Goal: Task Accomplishment & Management: Manage account settings

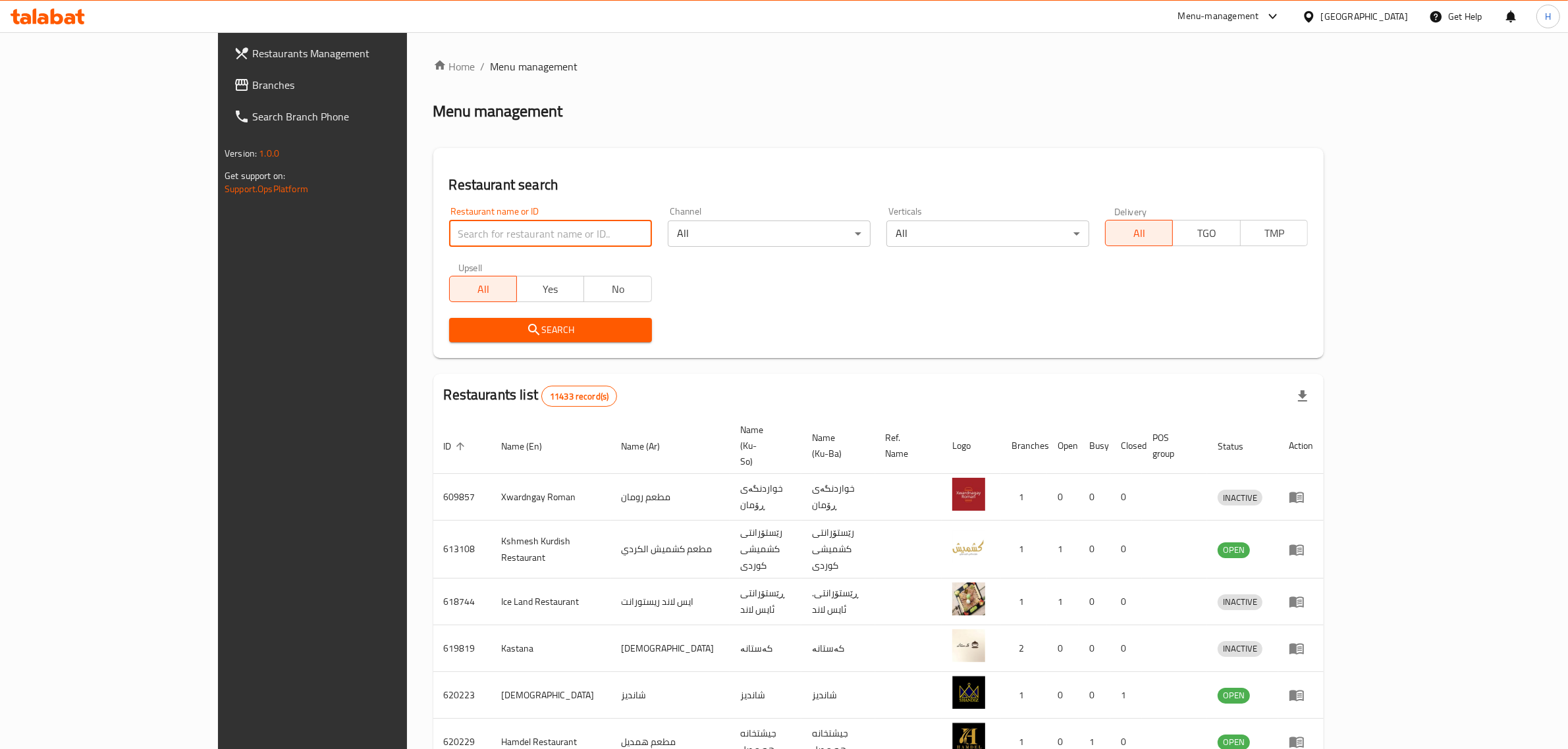
click at [512, 232] on input "search" at bounding box center [550, 233] width 203 height 26
type input "relax"
click button "Search" at bounding box center [550, 330] width 203 height 24
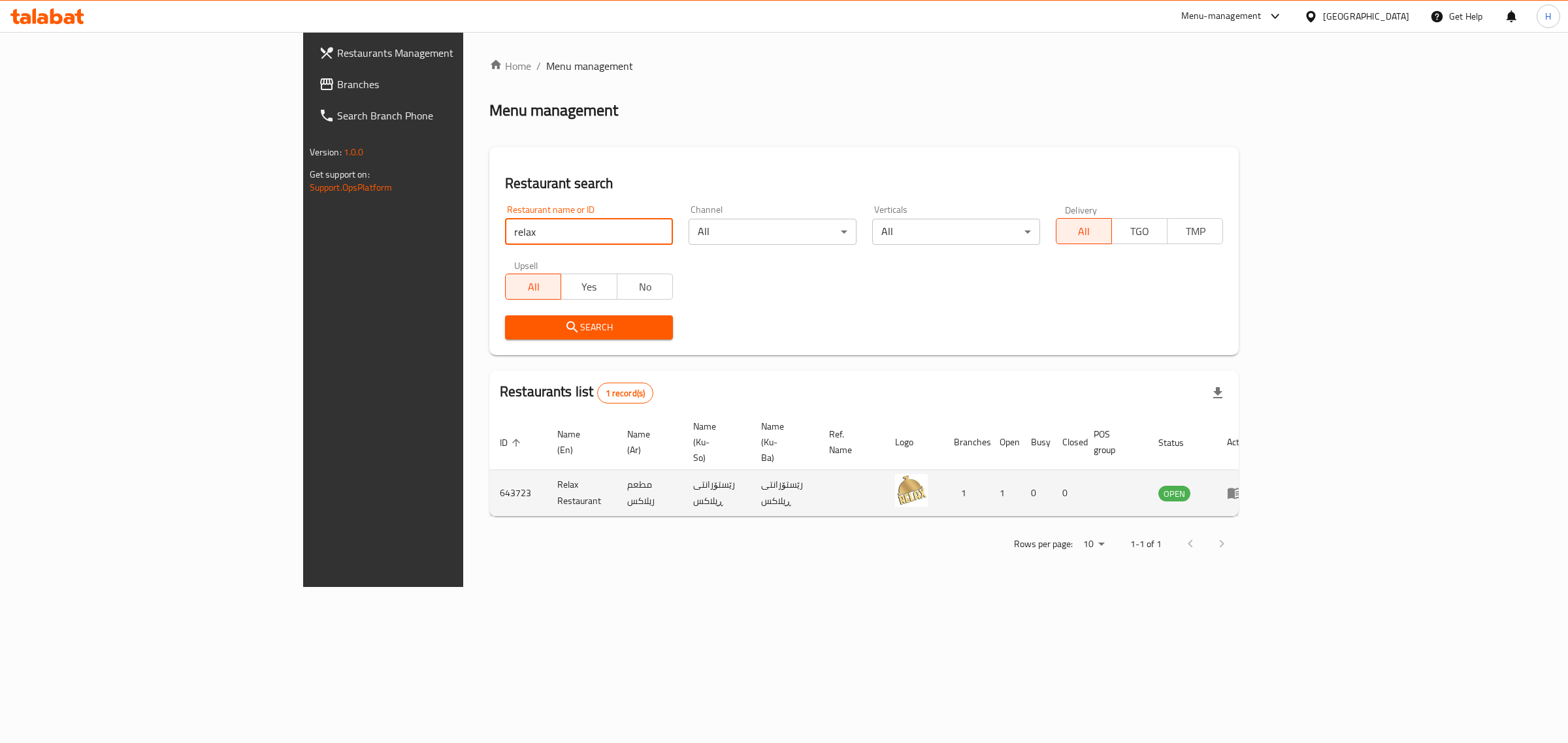
click at [1242, 486] on icon "enhanced table" at bounding box center [1234, 493] width 15 height 15
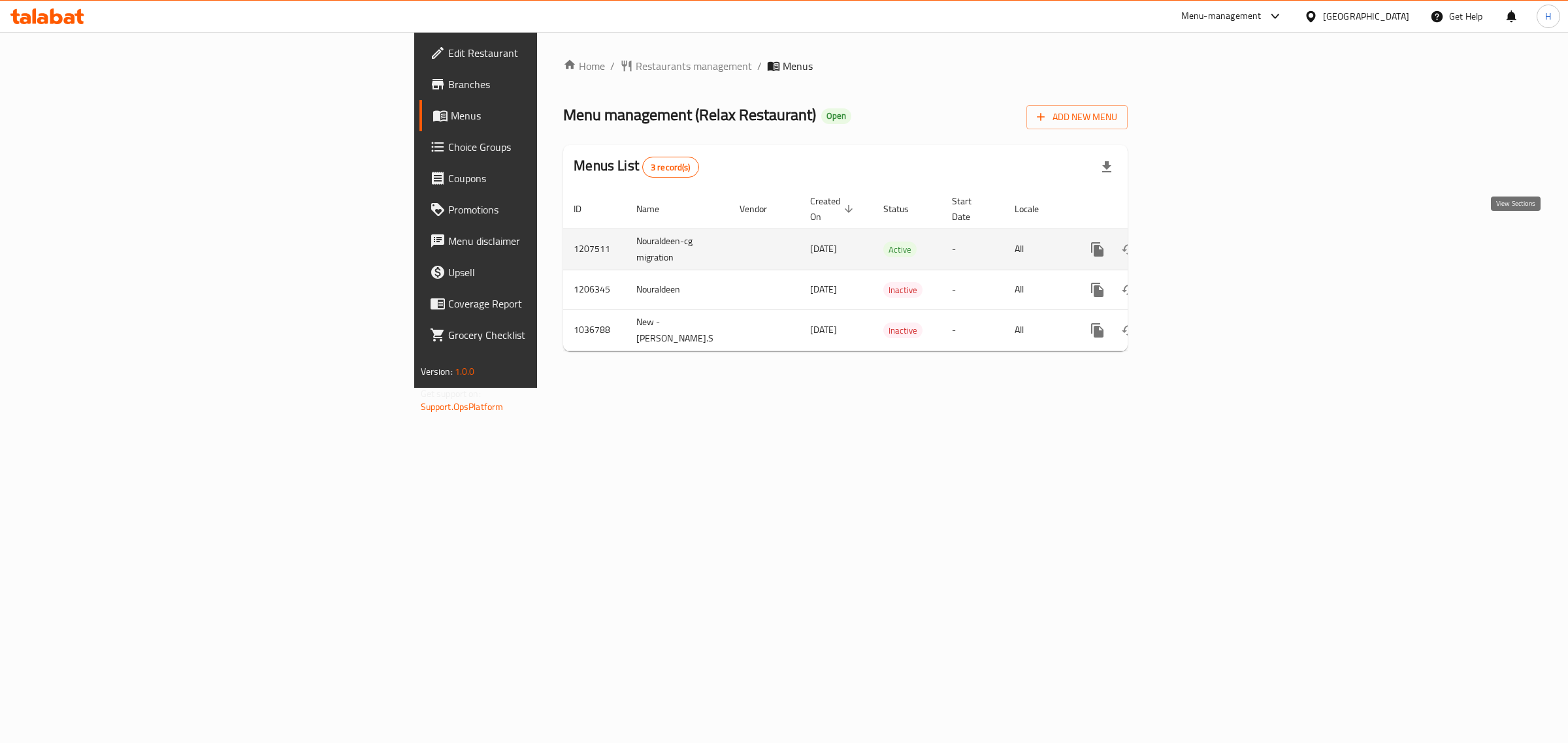
click at [1199, 242] on icon "enhanced table" at bounding box center [1191, 249] width 15 height 15
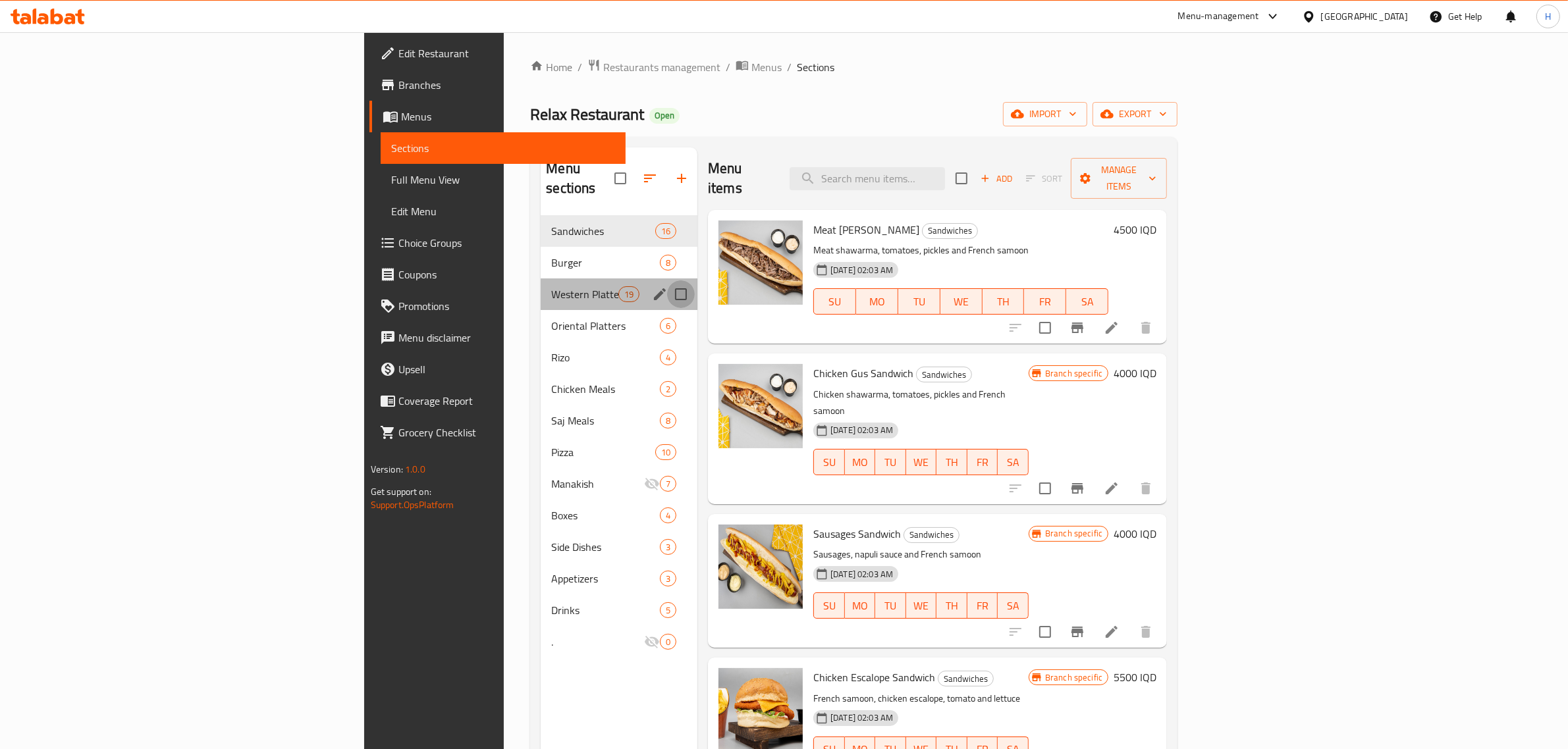
click at [667, 280] on input "Menu sections" at bounding box center [681, 294] width 27 height 27
checkbox input "true"
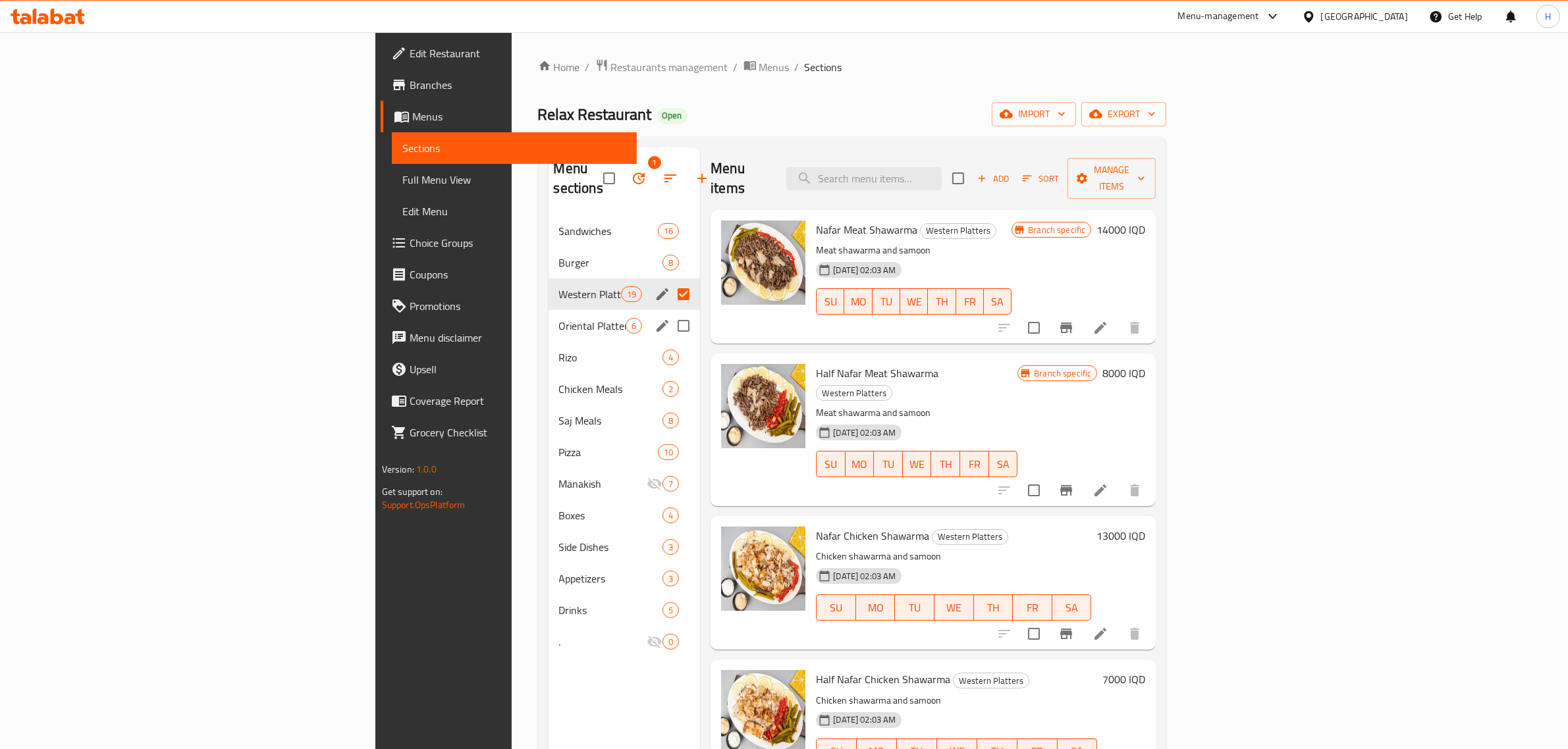
click at [670, 312] on input "Menu sections" at bounding box center [684, 326] width 27 height 27
checkbox input "true"
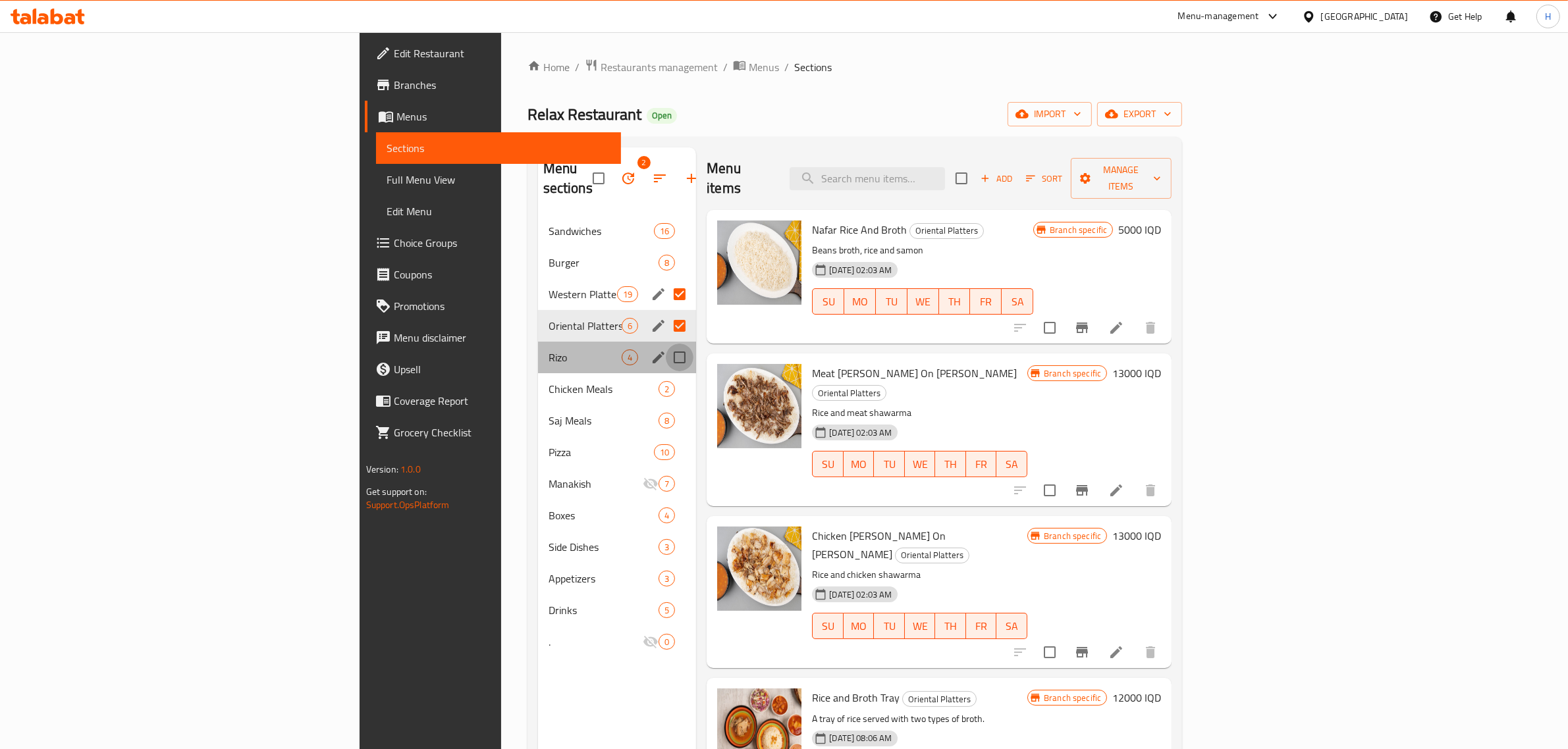
click at [666, 344] on input "Menu sections" at bounding box center [679, 357] width 27 height 27
checkbox input "true"
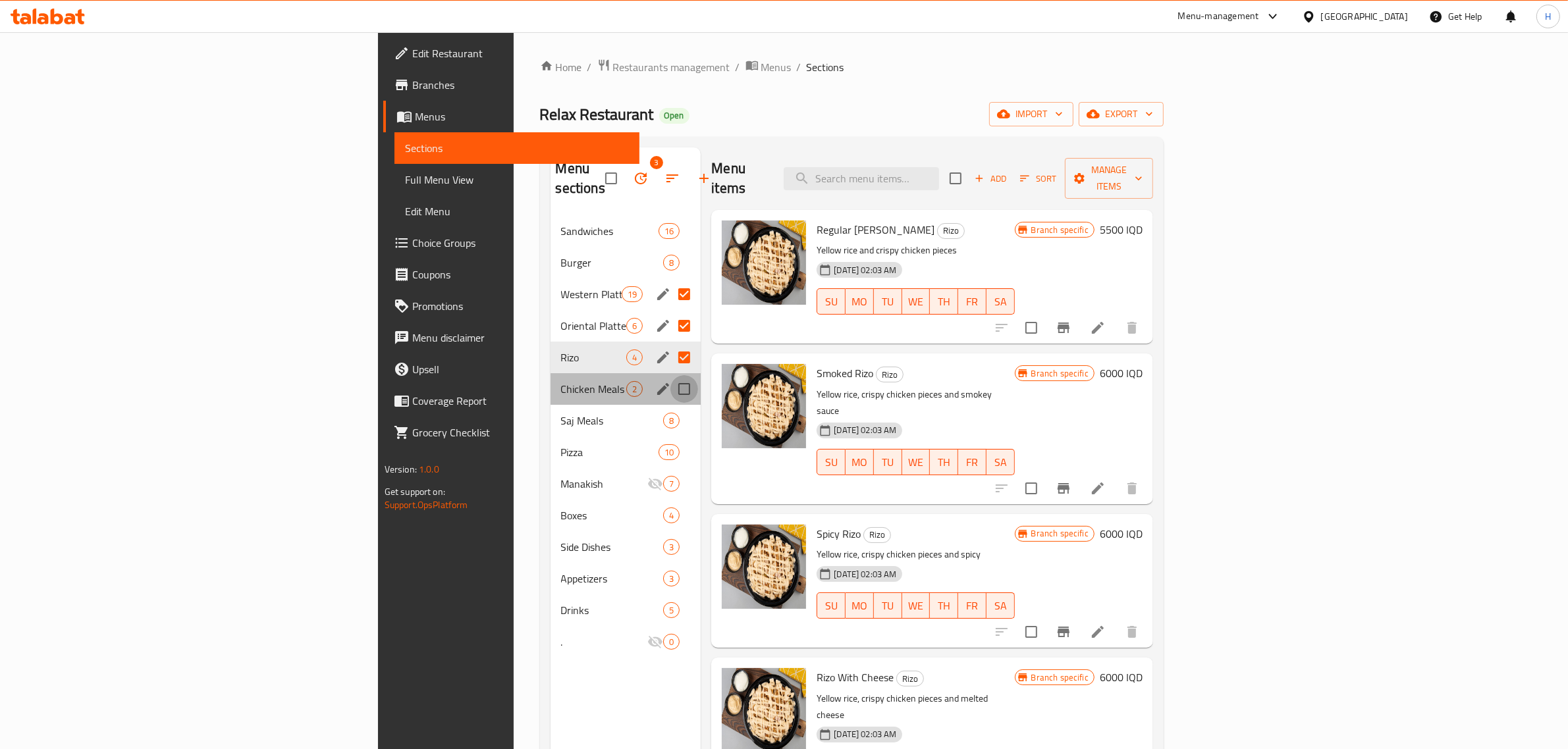
click at [670, 375] on input "Menu sections" at bounding box center [684, 389] width 27 height 27
checkbox input "true"
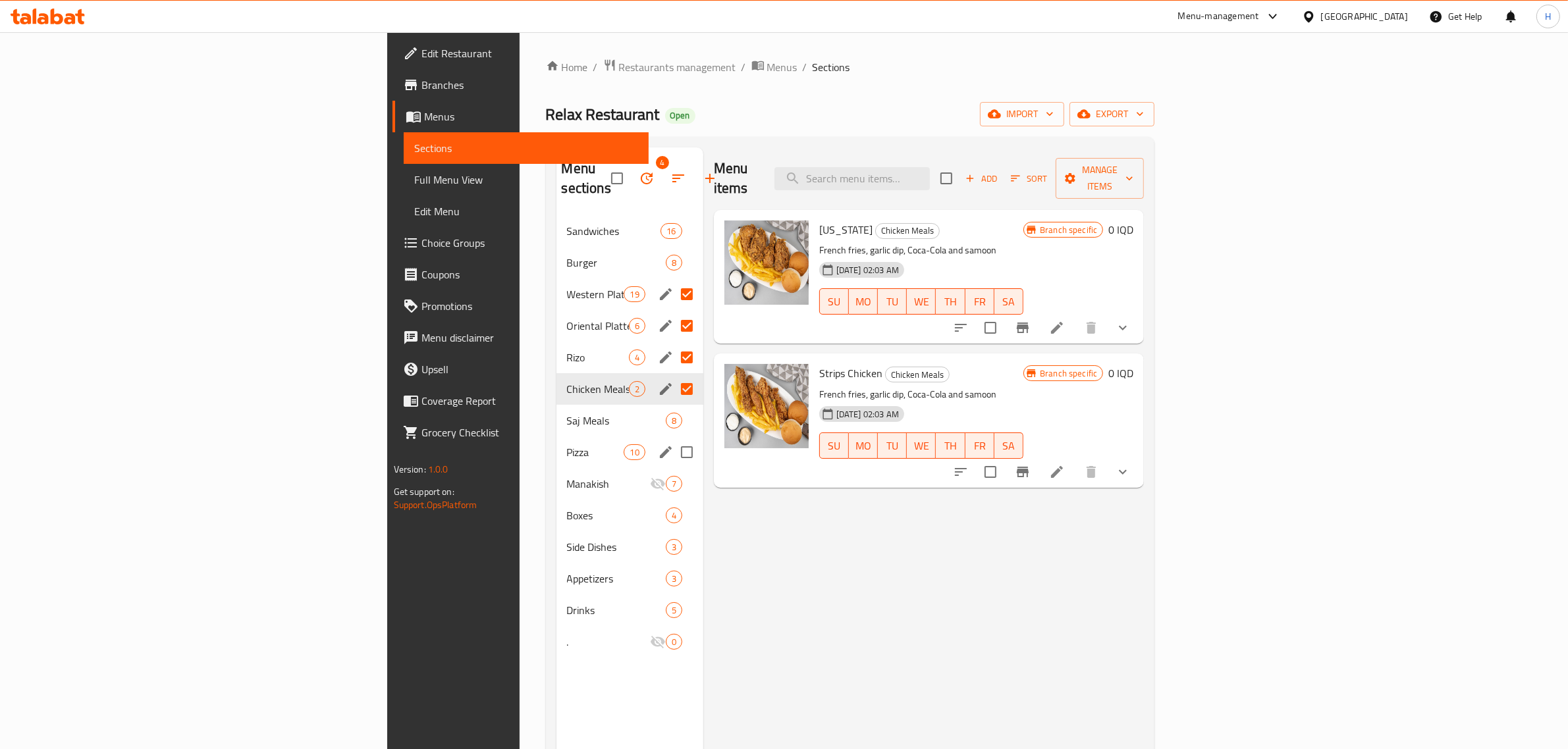
click at [673, 439] on input "Menu sections" at bounding box center [687, 452] width 27 height 27
checkbox input "true"
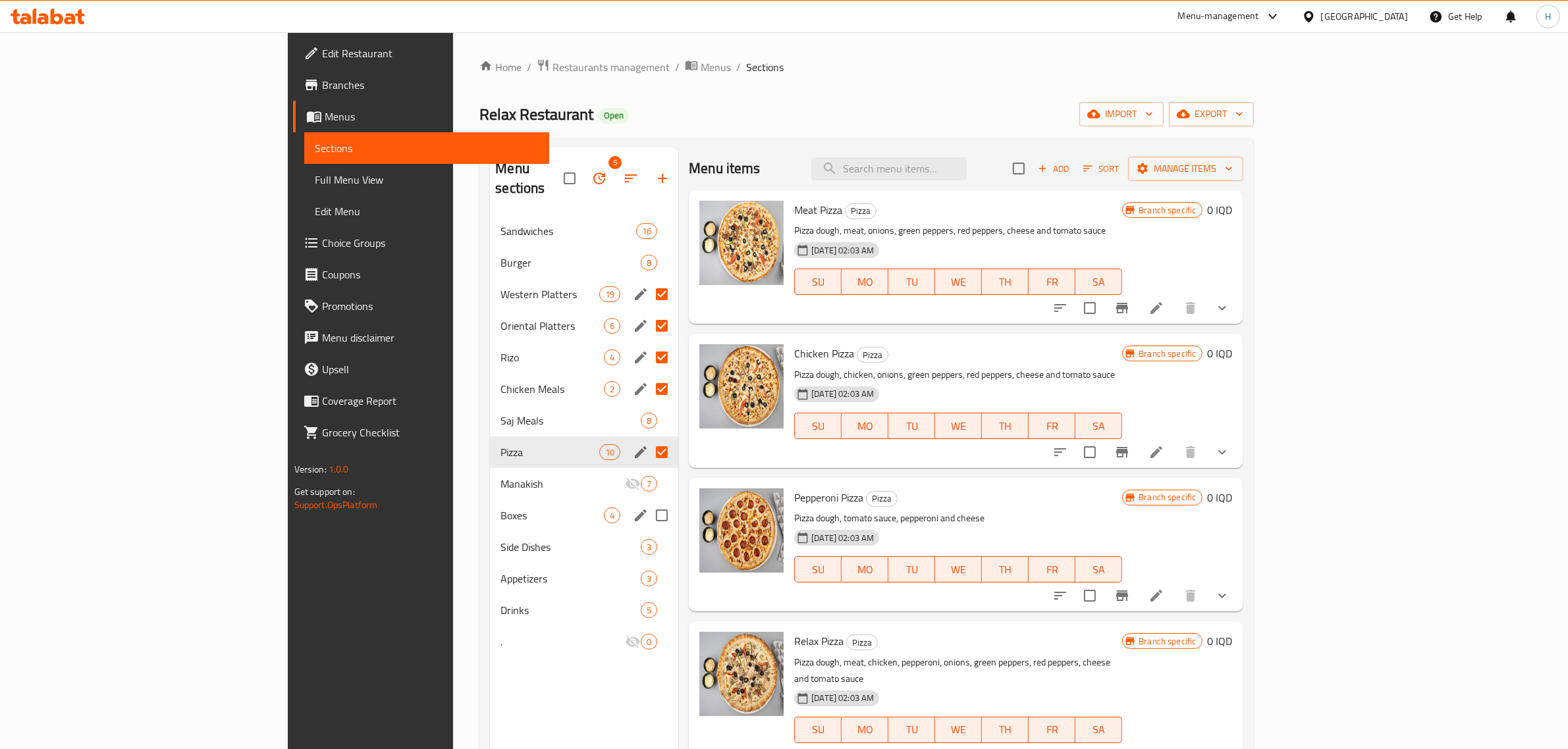
click at [648, 501] on input "Menu sections" at bounding box center [662, 515] width 27 height 27
checkbox input "true"
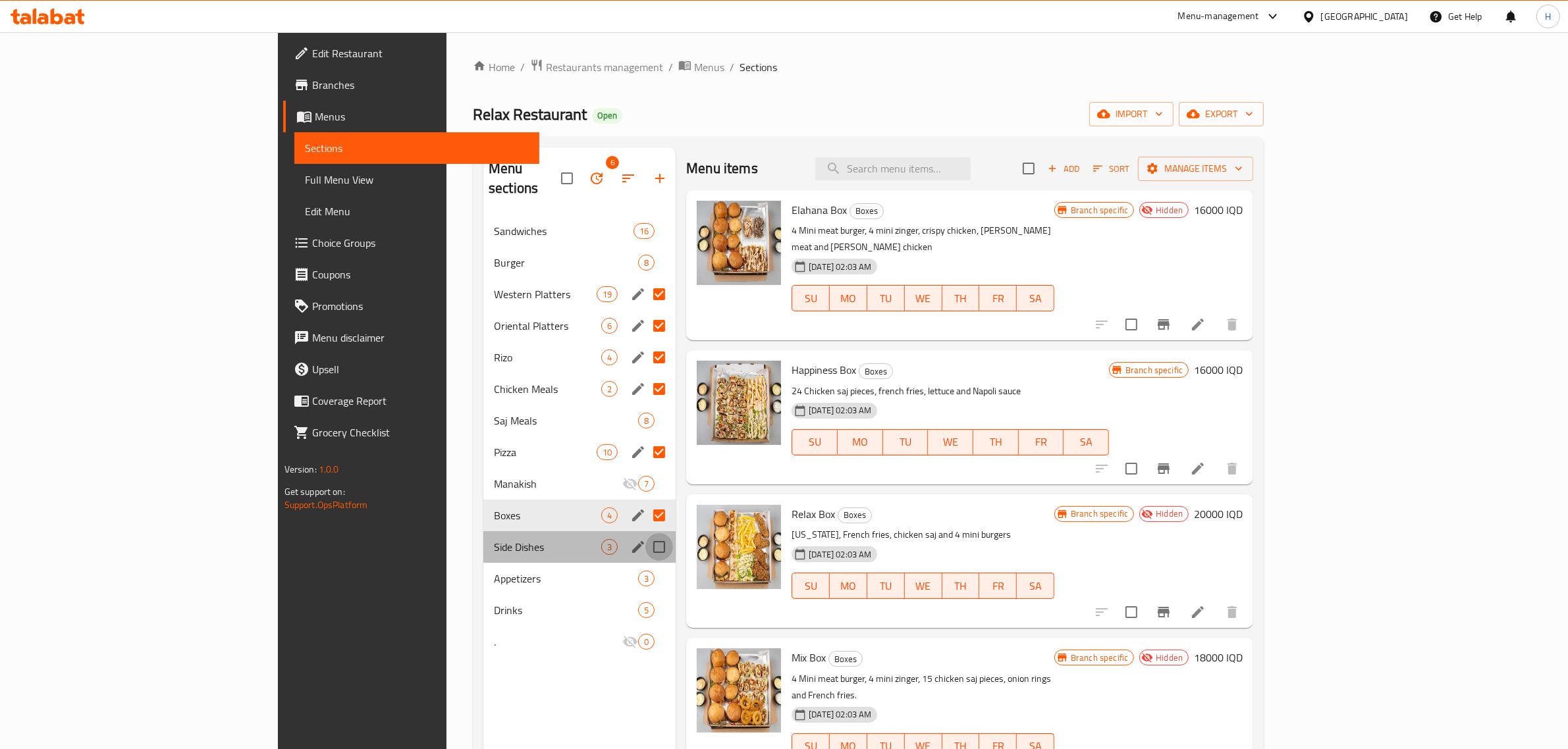
click at [646, 533] on input "Menu sections" at bounding box center [659, 547] width 27 height 27
checkbox input "true"
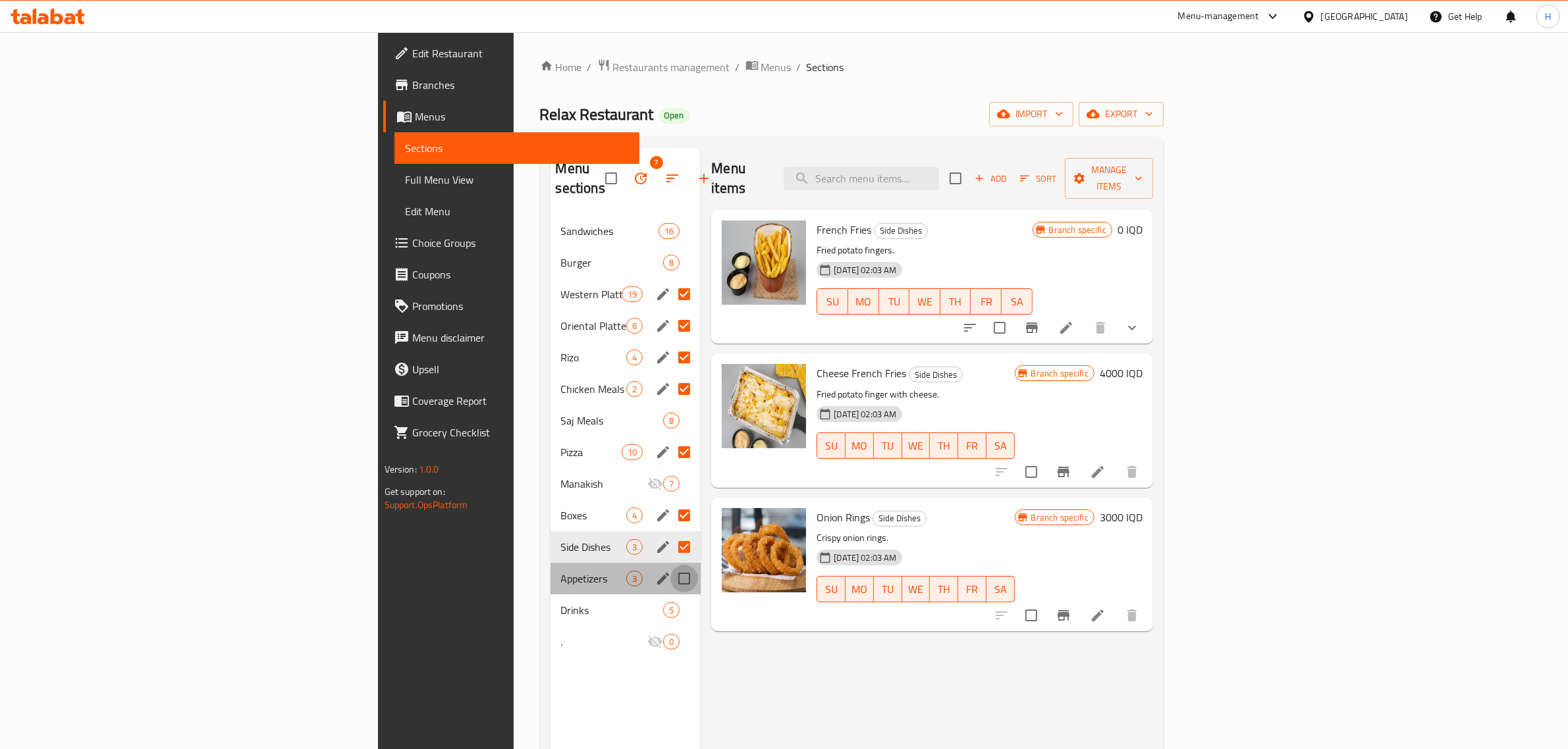
click at [670, 565] on input "Menu sections" at bounding box center [684, 579] width 27 height 27
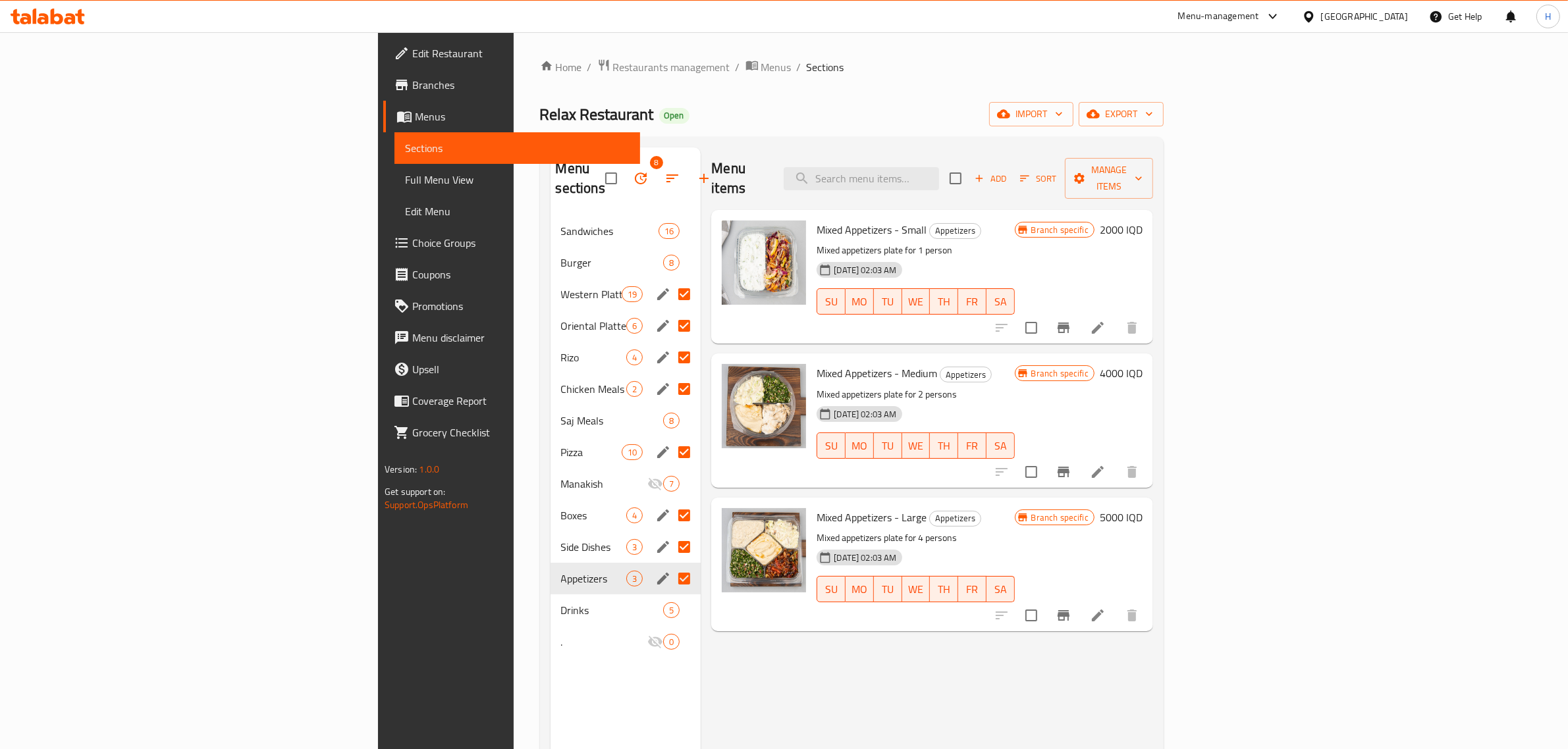
click at [670, 565] on input "Menu sections" at bounding box center [684, 579] width 27 height 27
checkbox input "false"
click at [633, 170] on icon "button" at bounding box center [640, 178] width 15 height 15
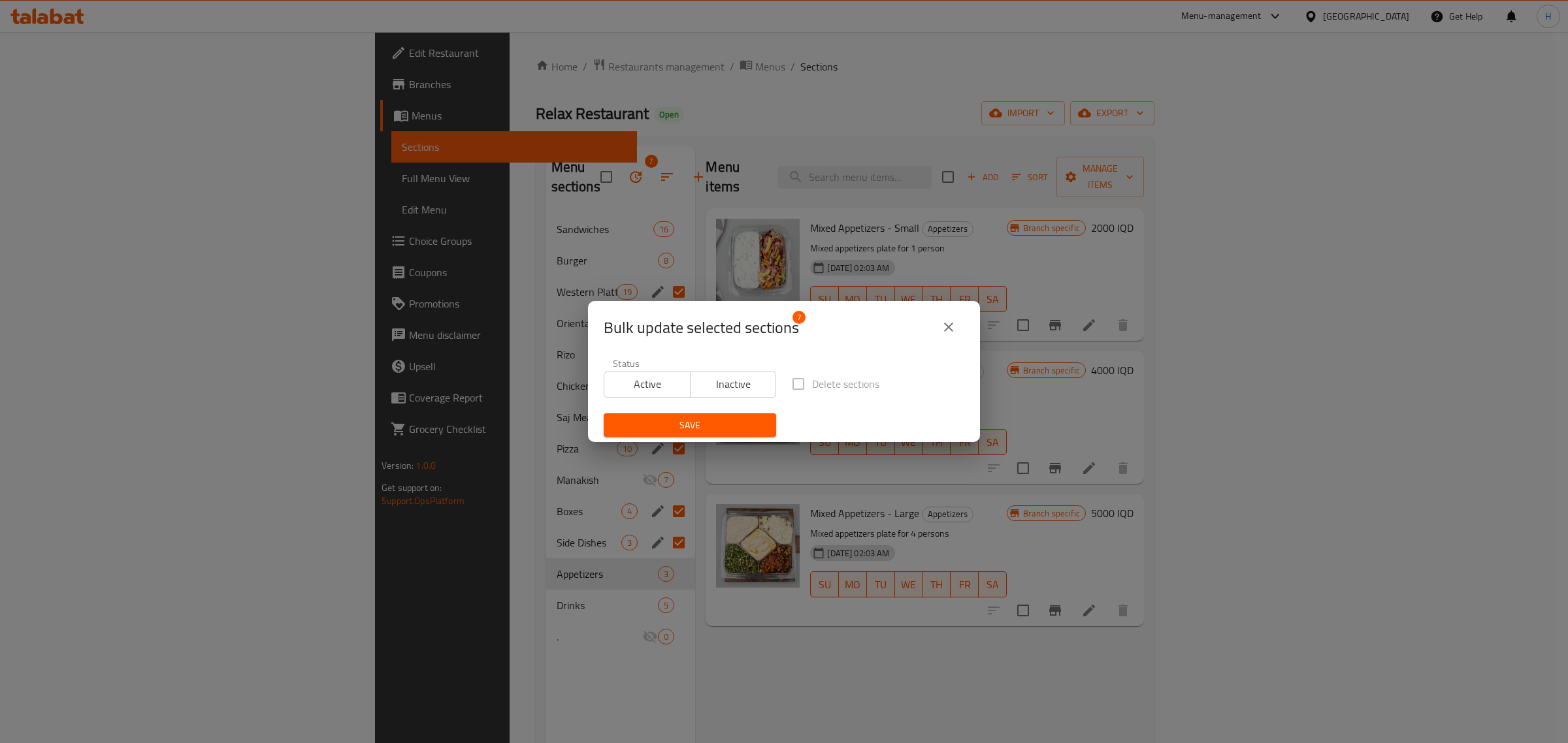
click at [710, 383] on span "Inactive" at bounding box center [733, 384] width 76 height 19
click at [710, 416] on button "Save" at bounding box center [690, 425] width 173 height 24
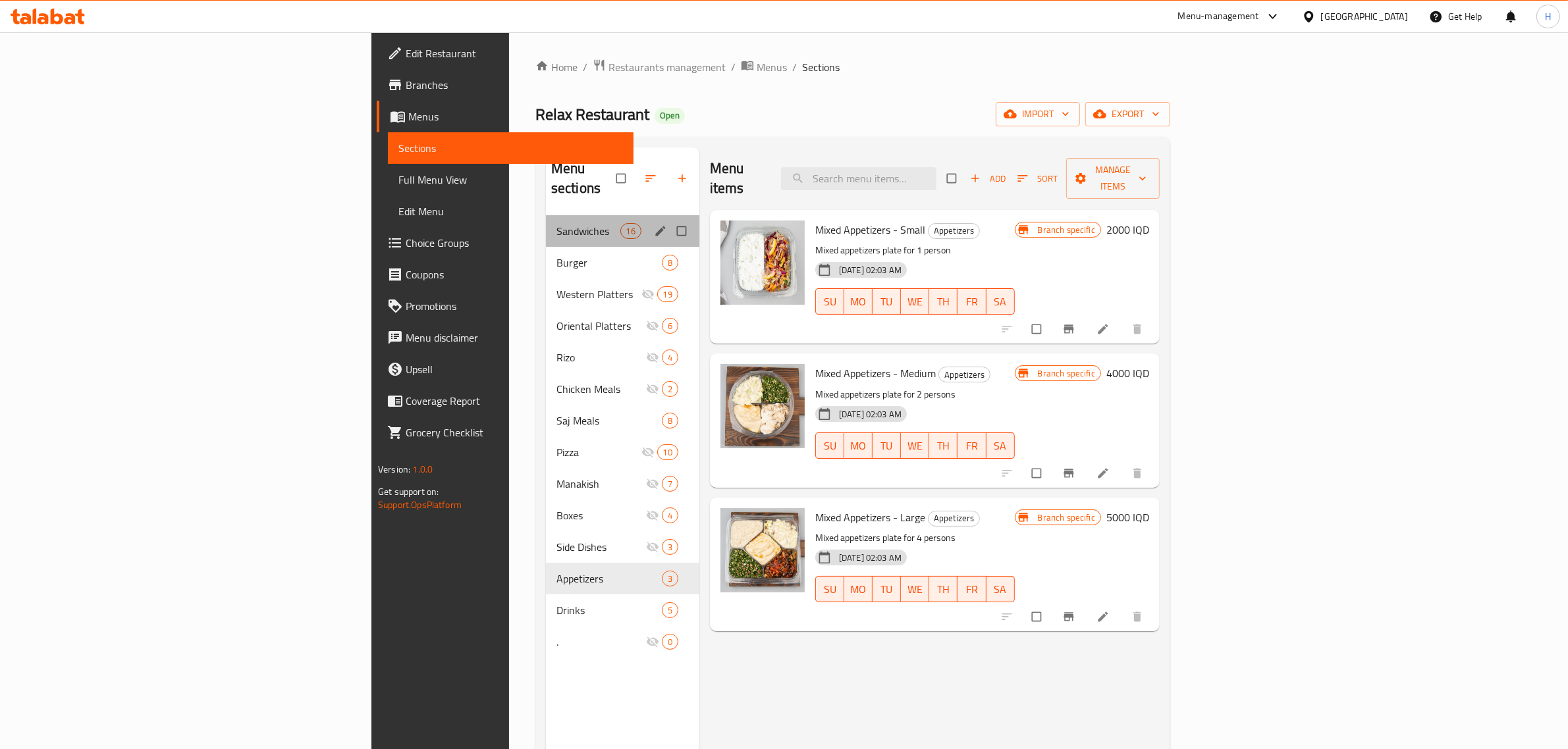
click at [546, 215] on div "Sandwiches 16" at bounding box center [622, 230] width 153 height 32
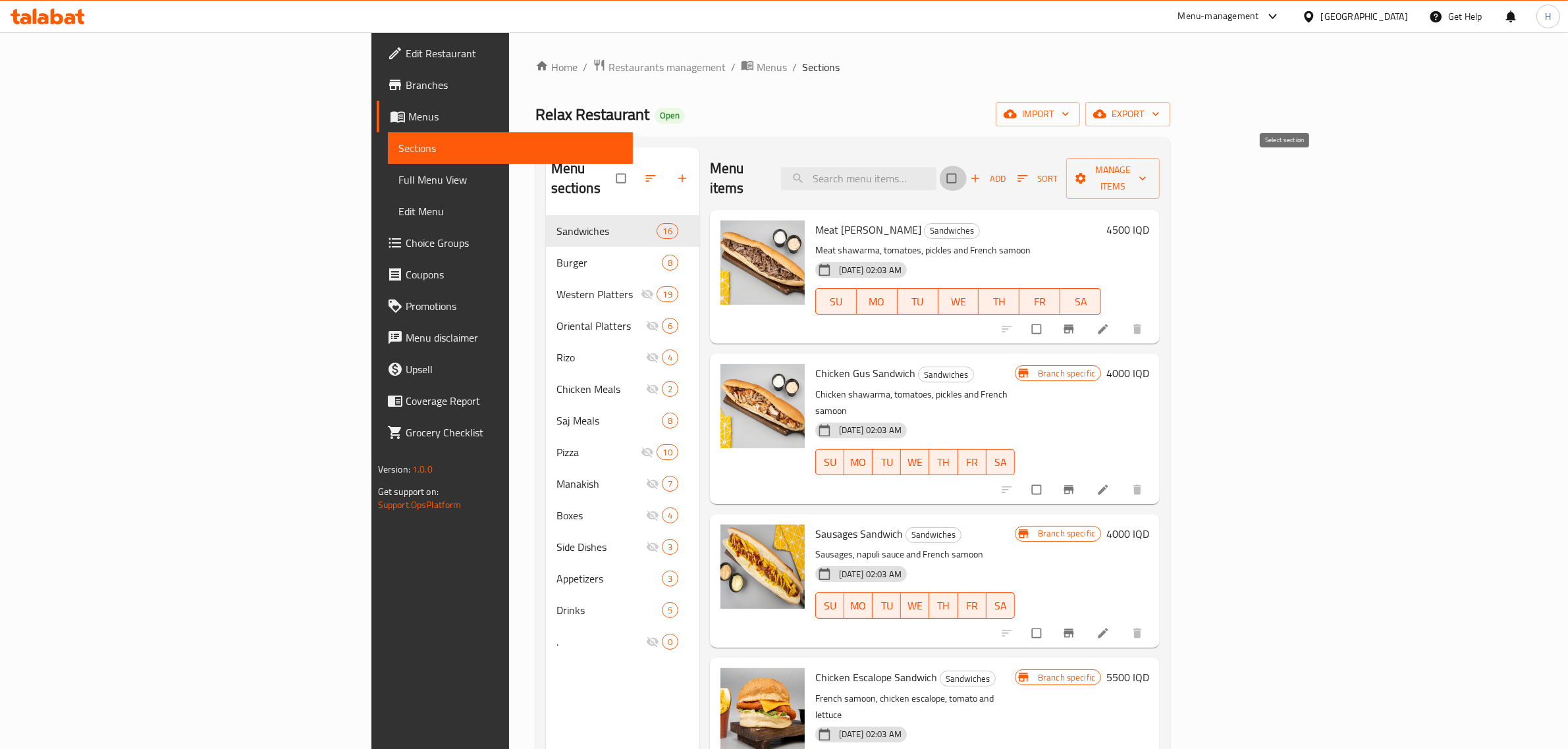
click at [967, 171] on input "checkbox" at bounding box center [953, 179] width 27 height 25
checkbox input "true"
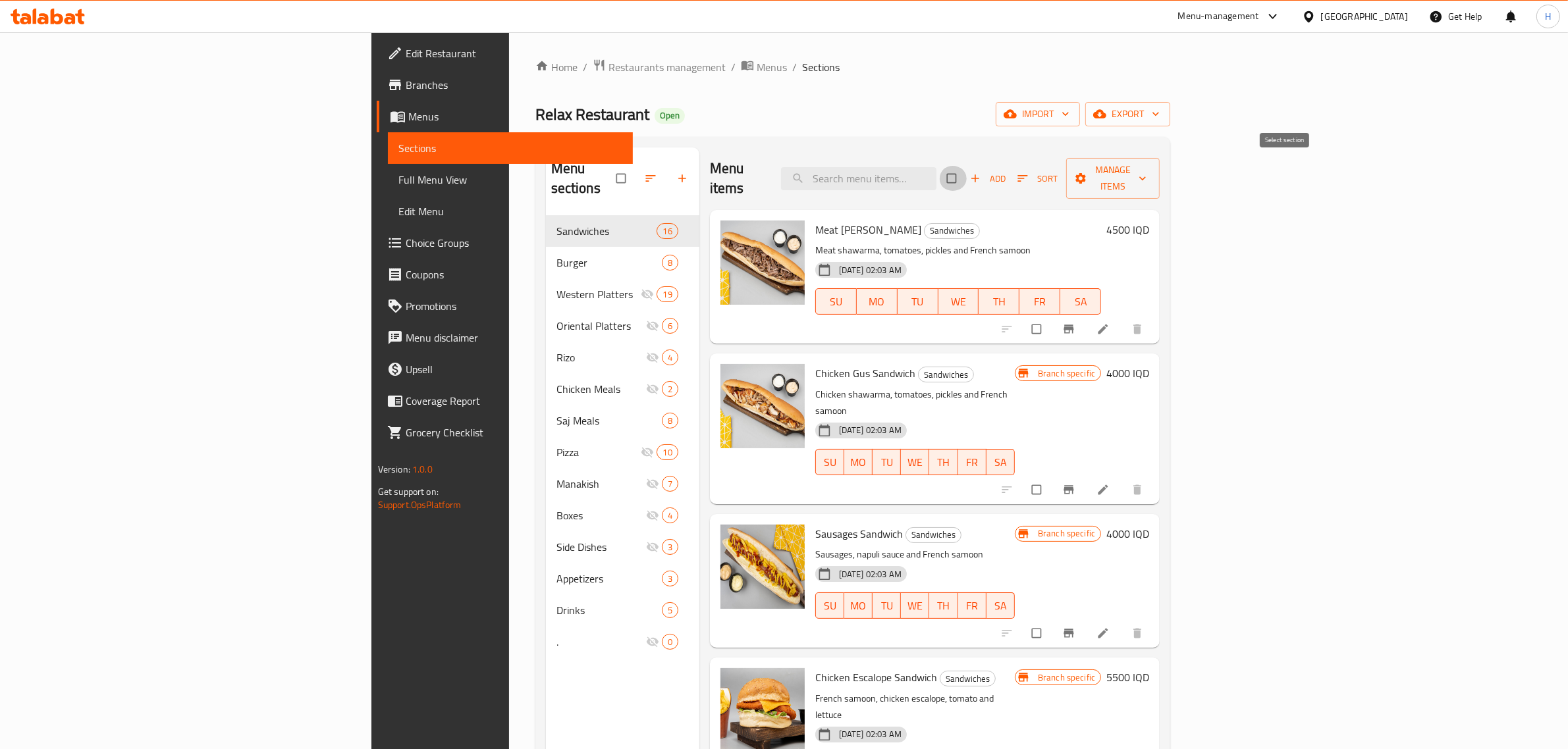
checkbox input "true"
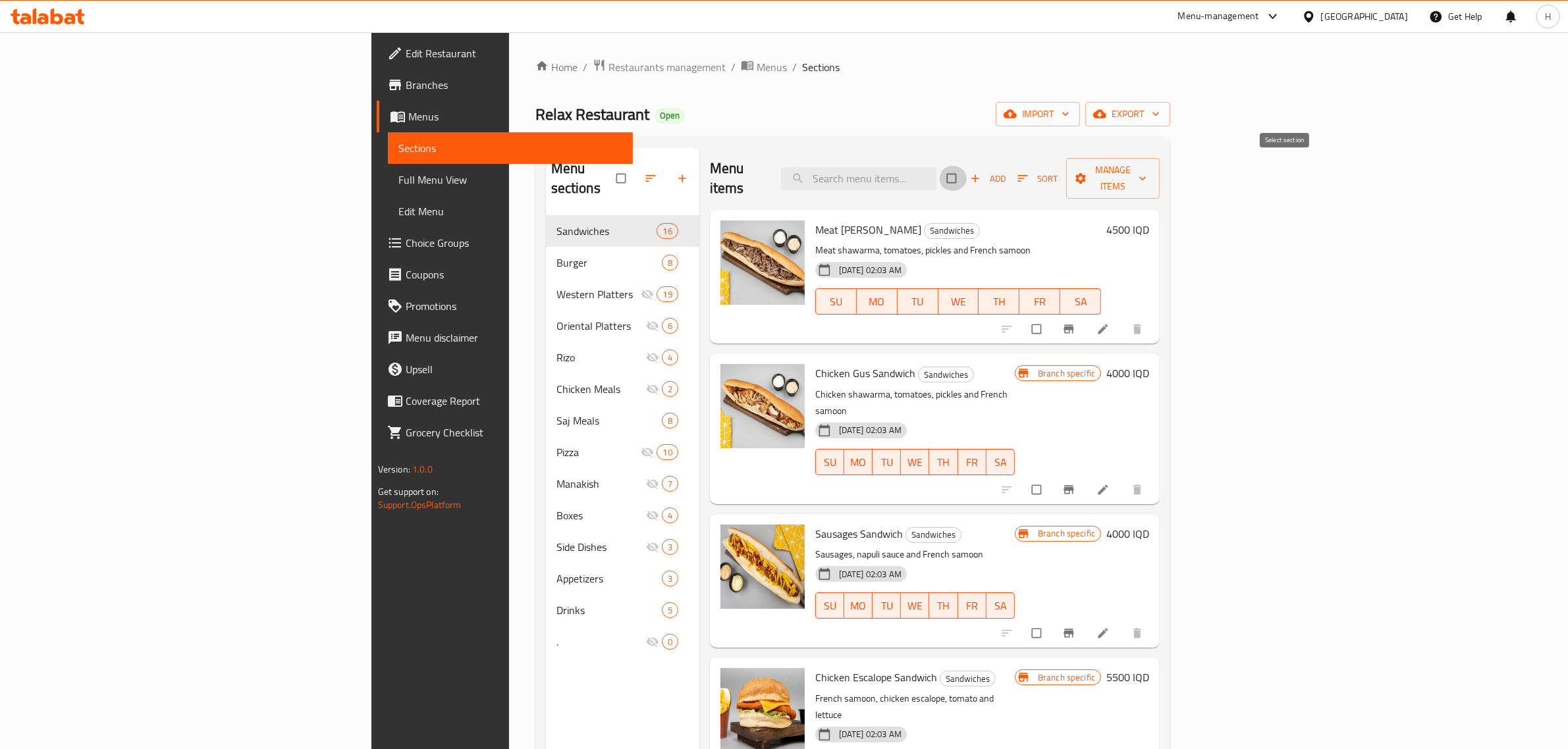
checkbox input "true"
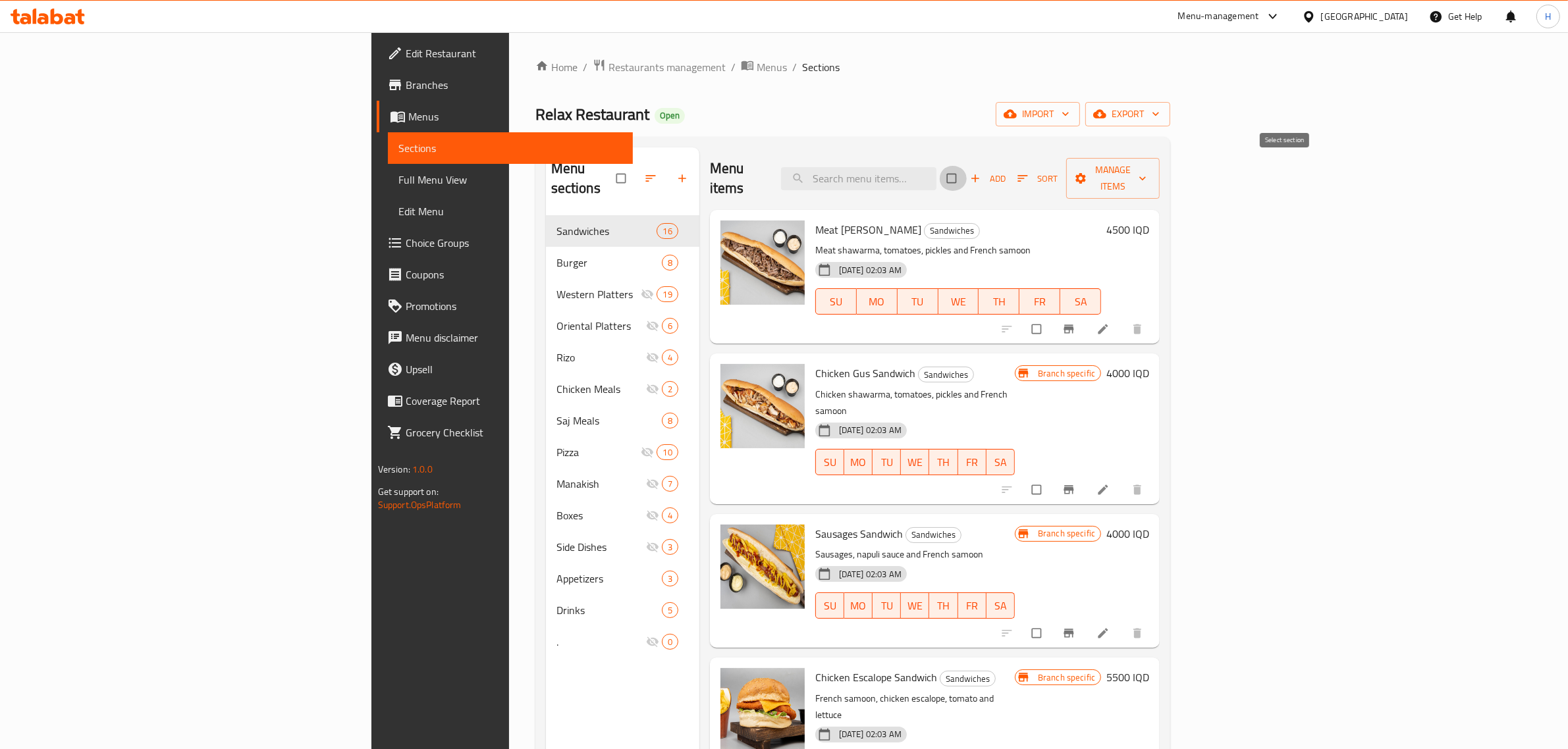
checkbox input "true"
click at [1052, 317] on input "checkbox" at bounding box center [1037, 329] width 27 height 25
checkbox input "false"
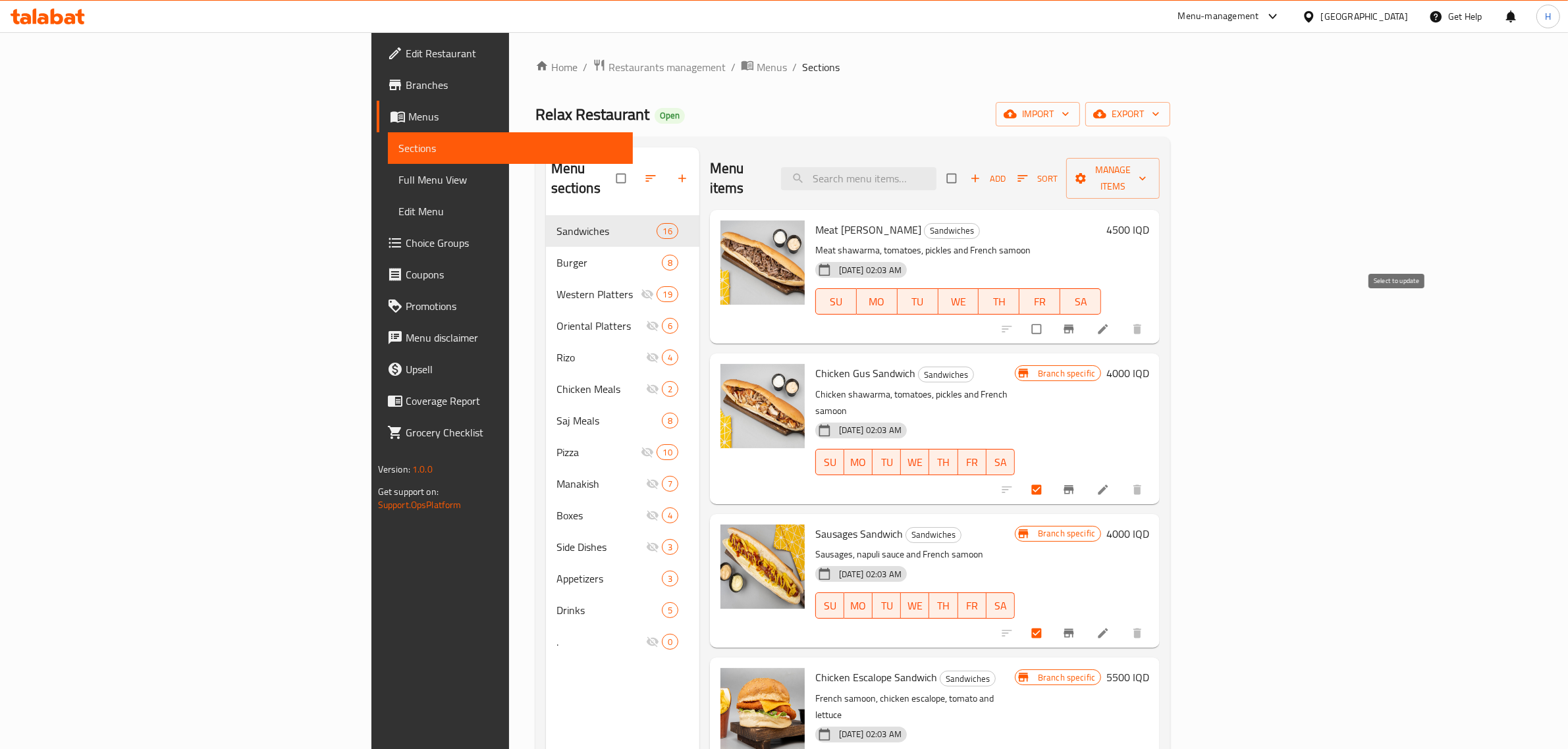
checkbox input "false"
click at [1052, 477] on input "checkbox" at bounding box center [1037, 490] width 27 height 25
checkbox input "false"
click at [1087, 175] on icon "button" at bounding box center [1080, 179] width 14 height 14
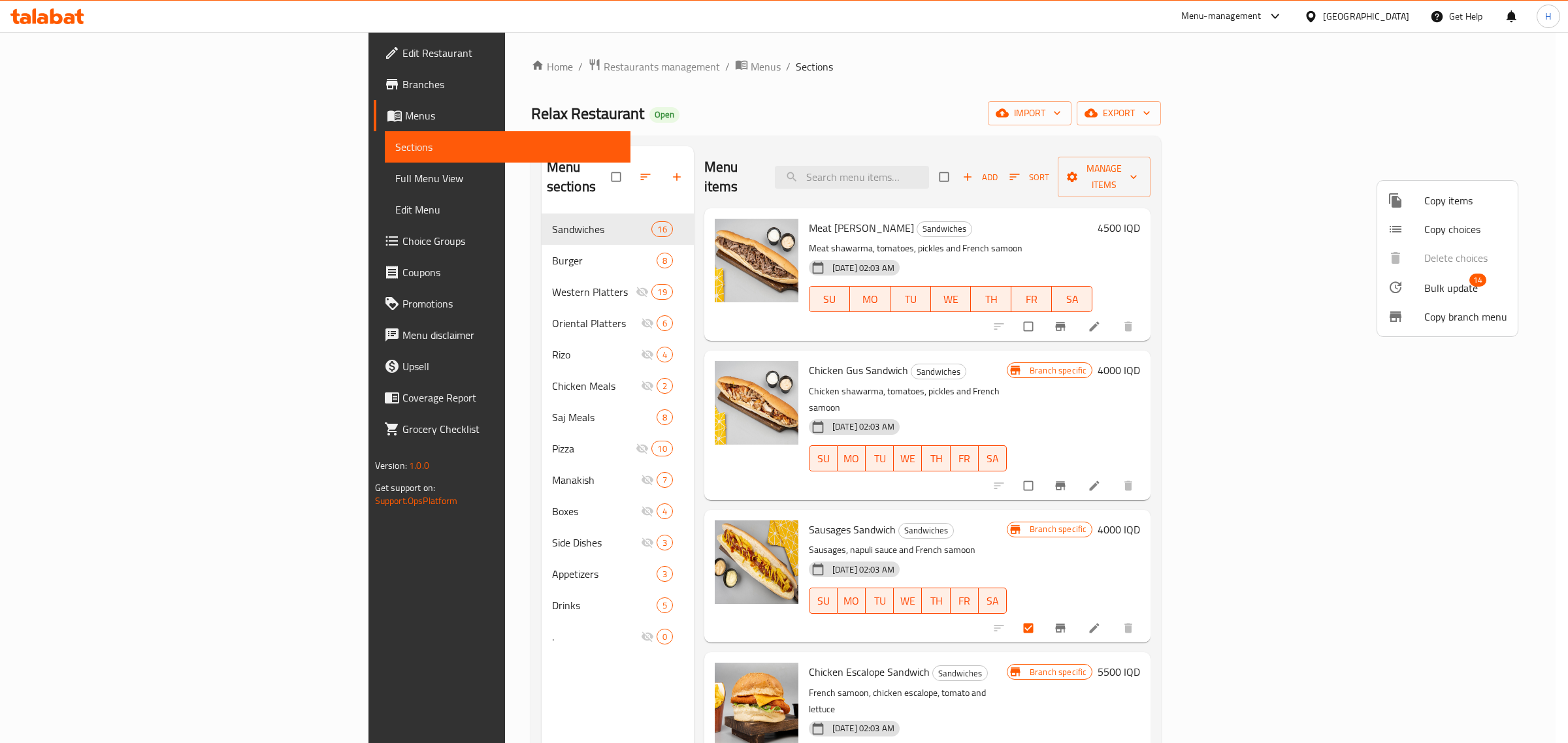
click at [1399, 282] on icon at bounding box center [1395, 287] width 12 height 12
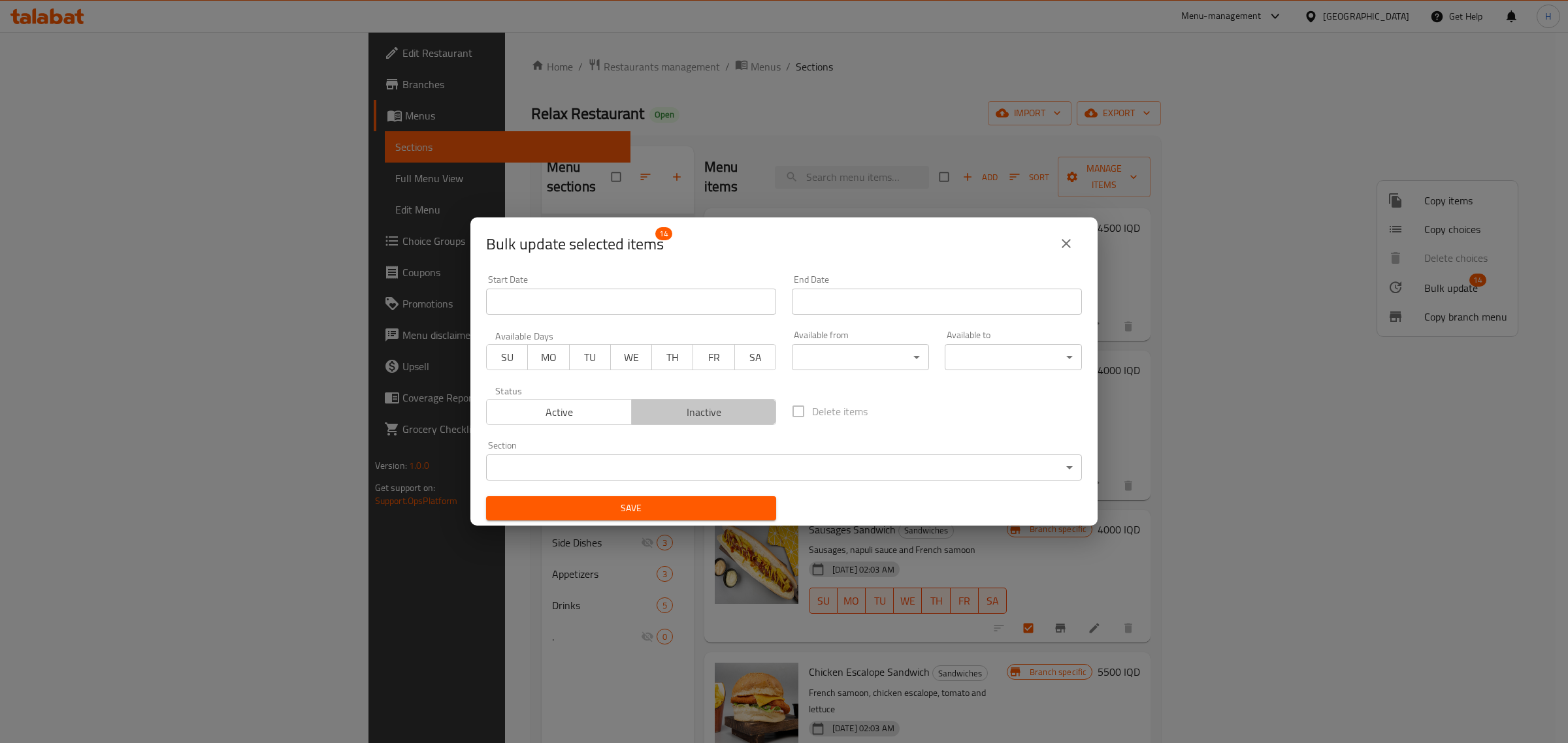
click at [712, 403] on span "Inactive" at bounding box center [704, 412] width 135 height 19
click at [703, 501] on span "Save" at bounding box center [631, 508] width 269 height 16
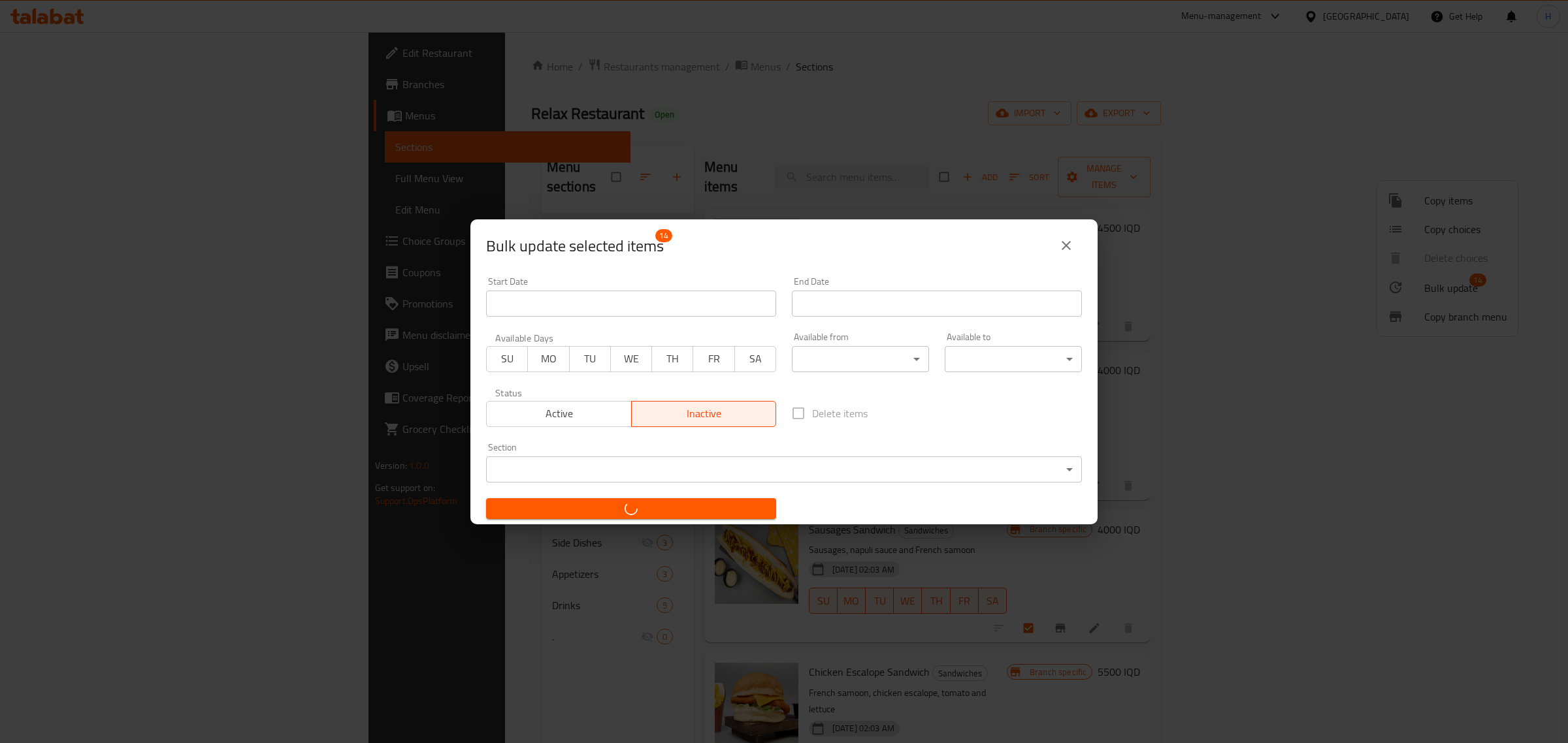
checkbox input "false"
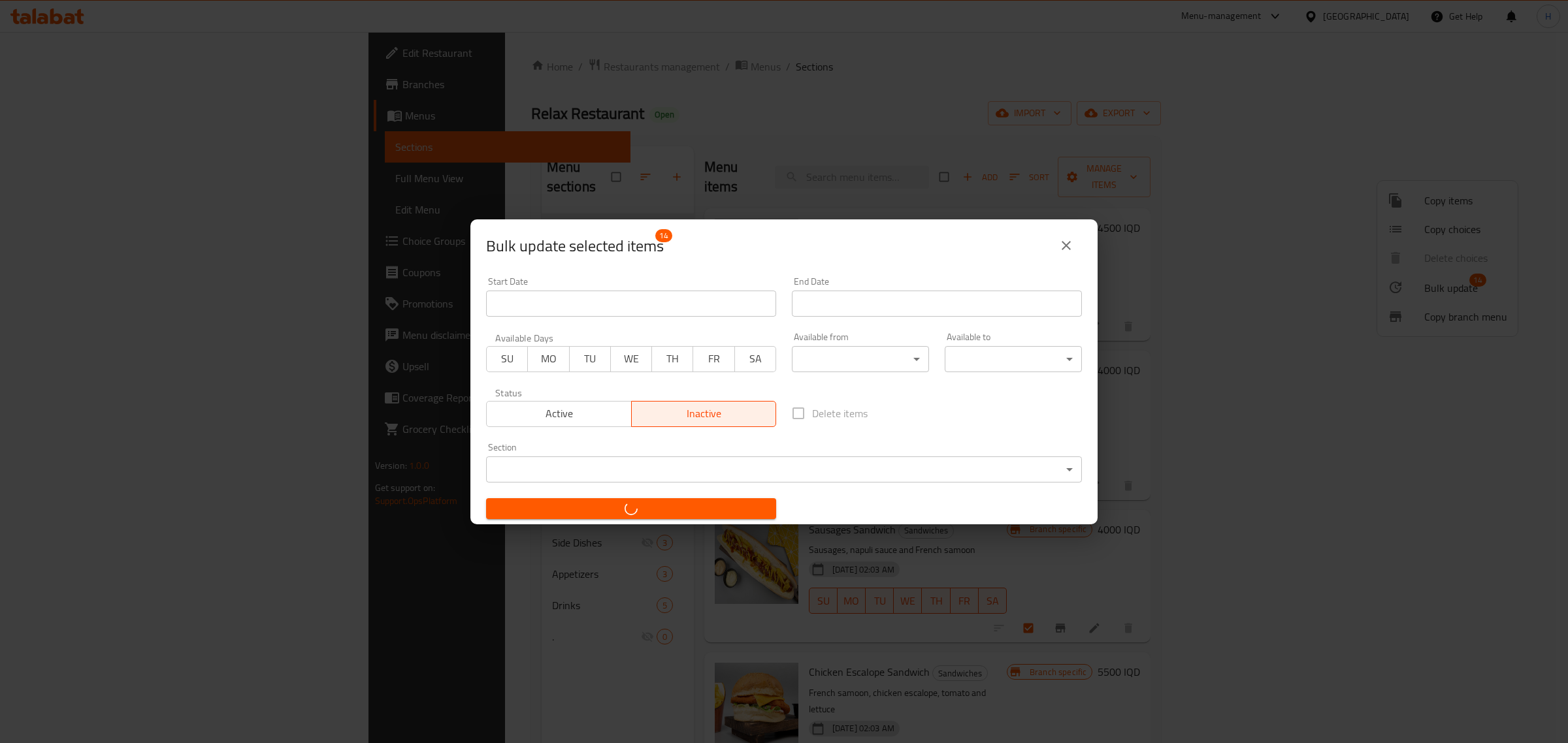
checkbox input "false"
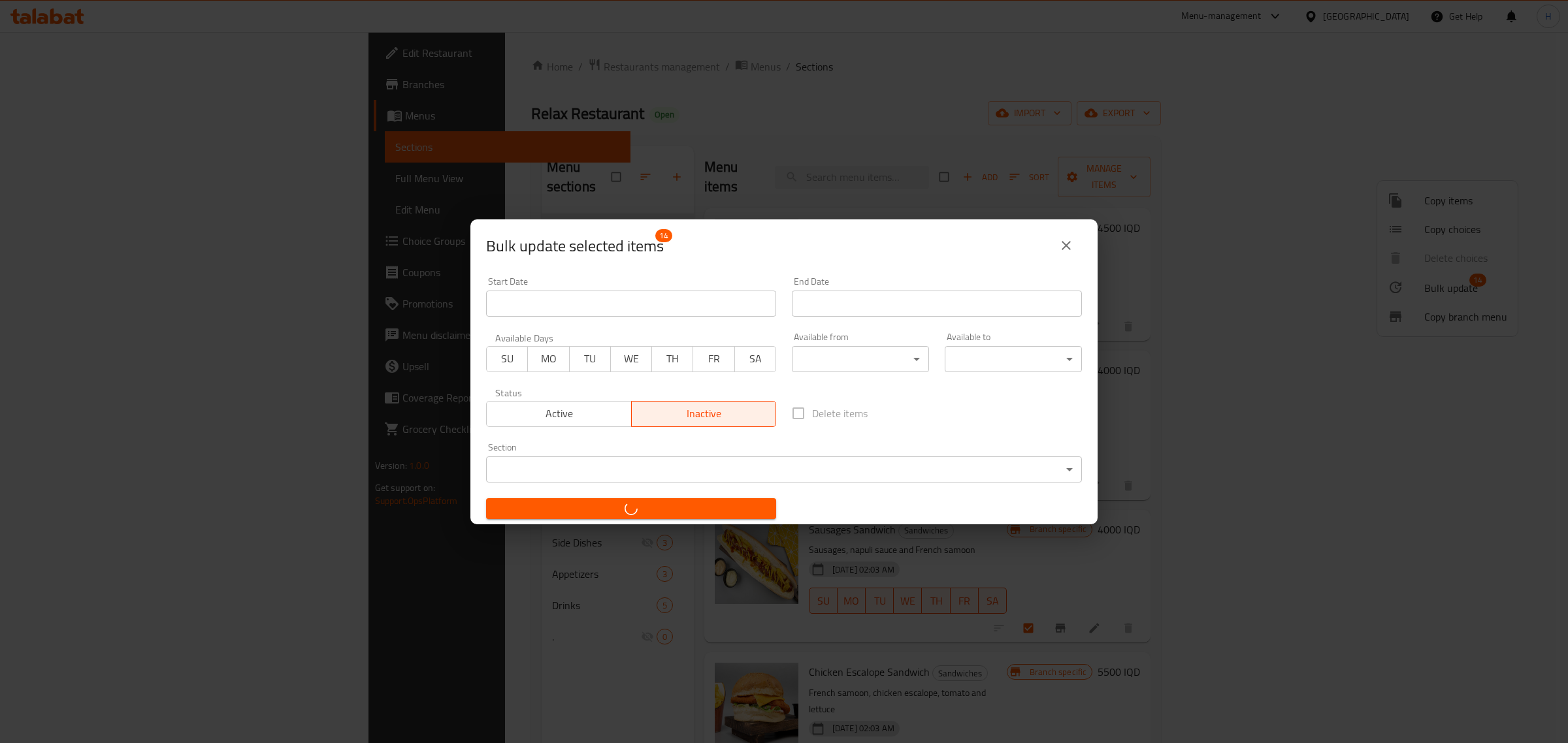
checkbox input "false"
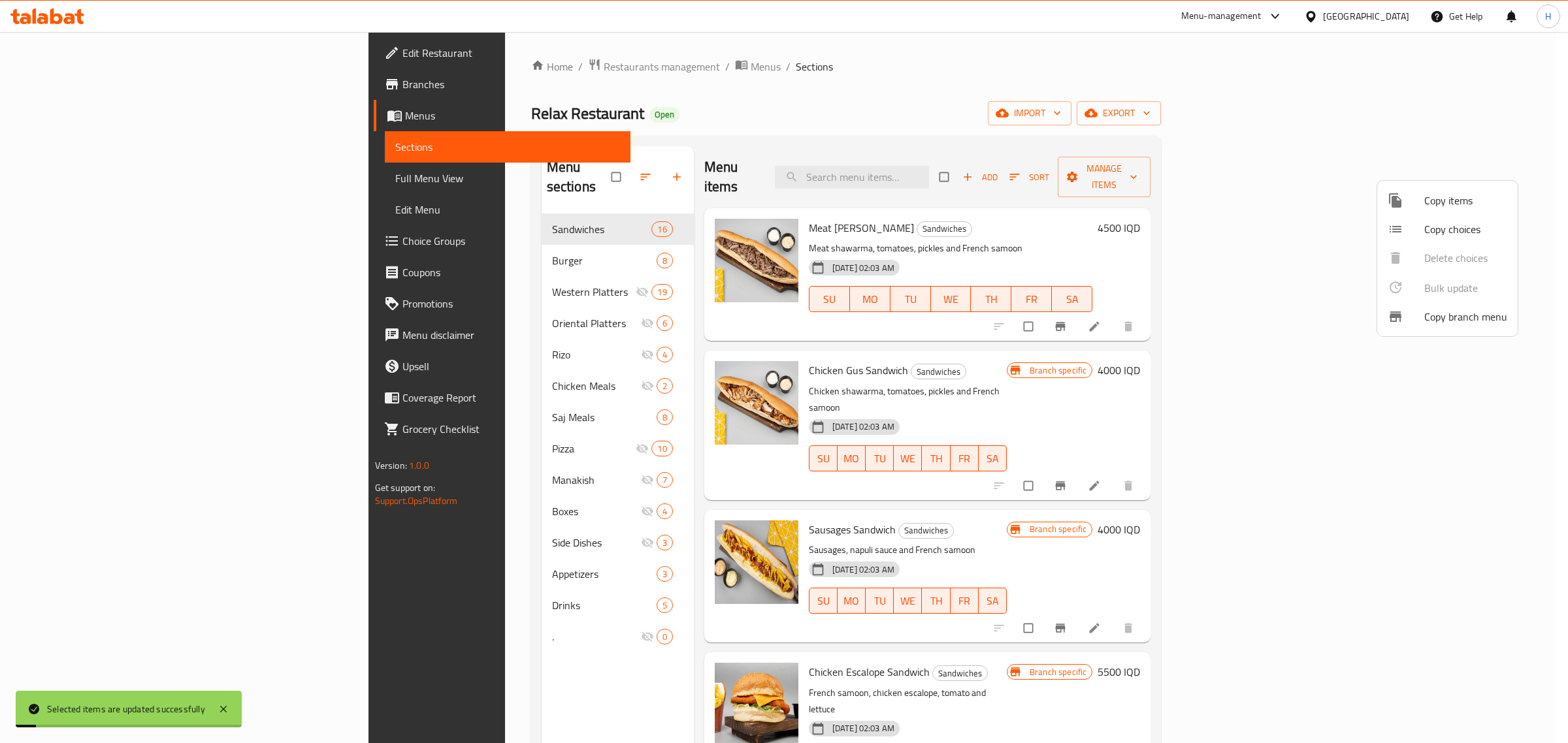
click at [1241, 360] on div at bounding box center [784, 372] width 1568 height 743
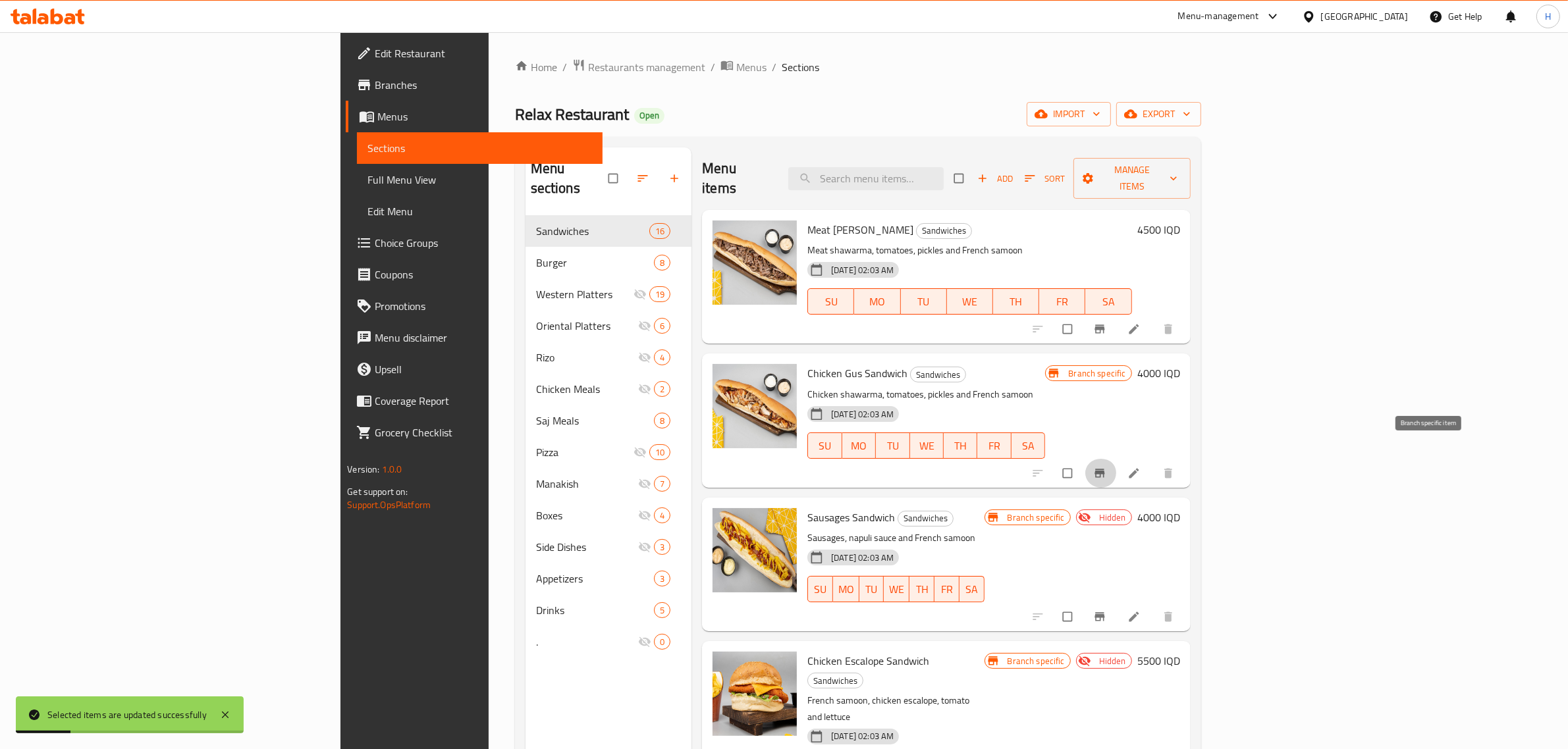
click at [1106, 467] on icon "Branch-specific-item" at bounding box center [1099, 473] width 14 height 14
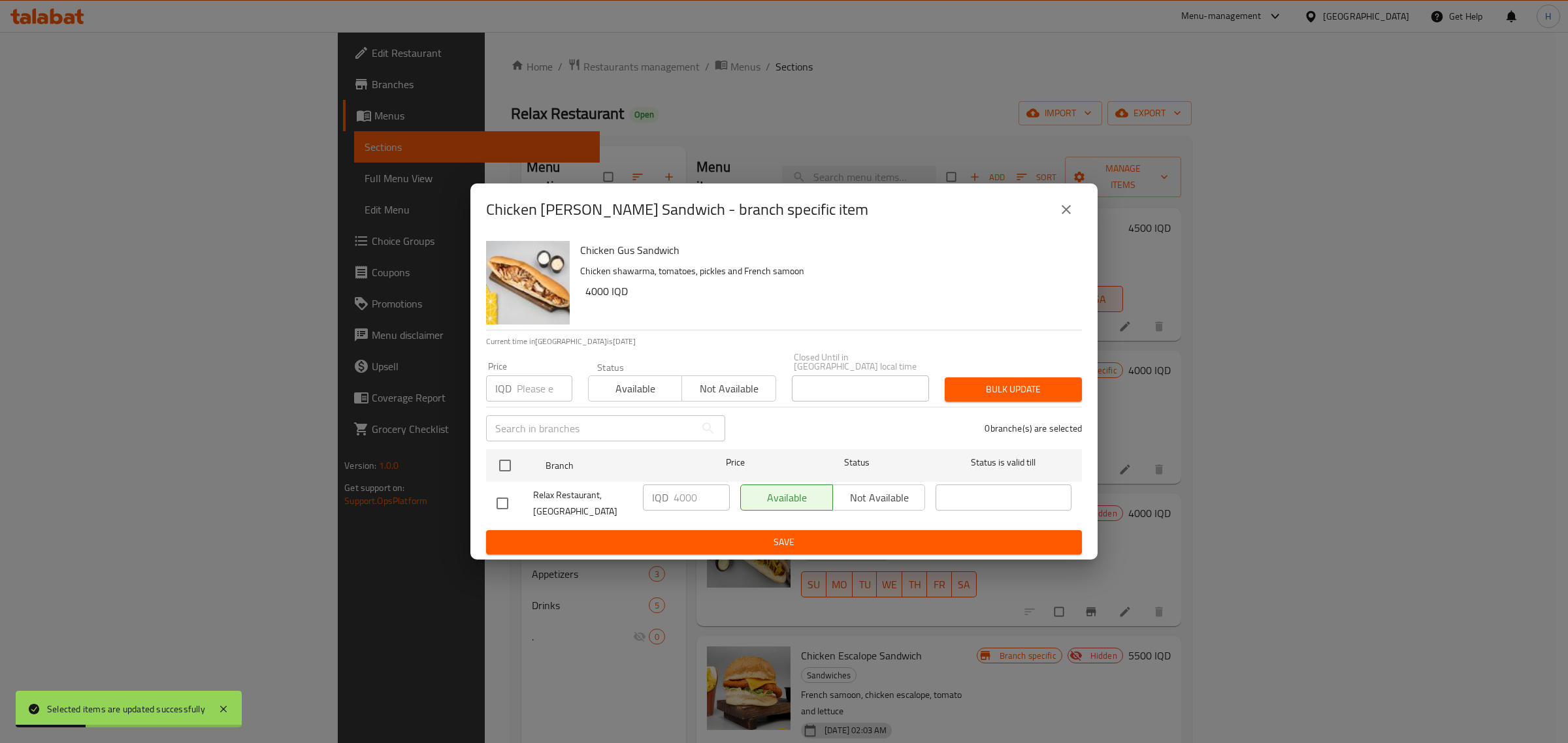
click at [1378, 372] on div "Chicken Gus Sandwich - branch specific item Chicken Gus Sandwich Chicken shawar…" at bounding box center [784, 372] width 1568 height 743
click at [1061, 214] on icon "close" at bounding box center [1065, 209] width 15 height 15
